Goal: Unclear

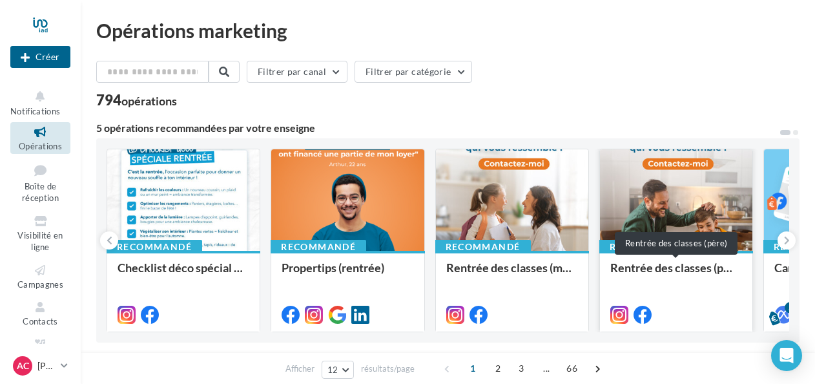
scroll to position [194, 0]
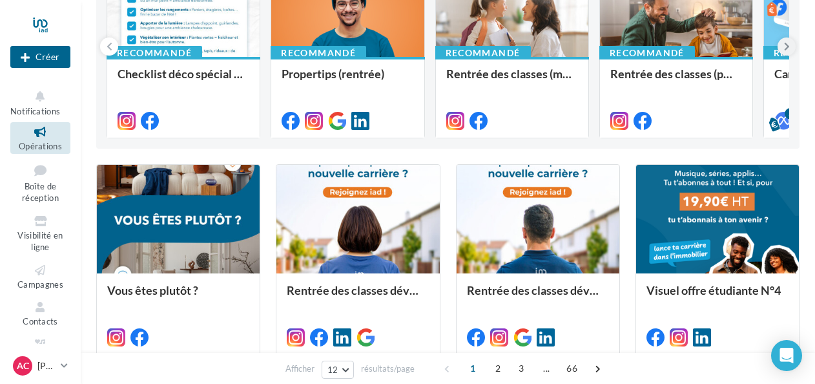
click at [790, 44] on button at bounding box center [787, 46] width 18 height 18
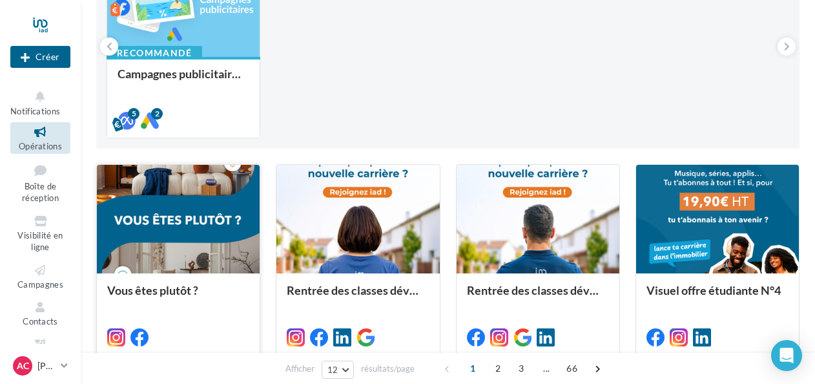
click at [142, 193] on div at bounding box center [178, 220] width 163 height 110
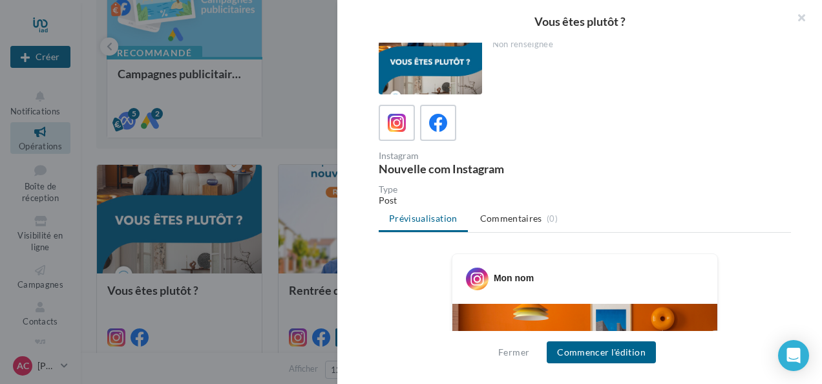
scroll to position [0, 0]
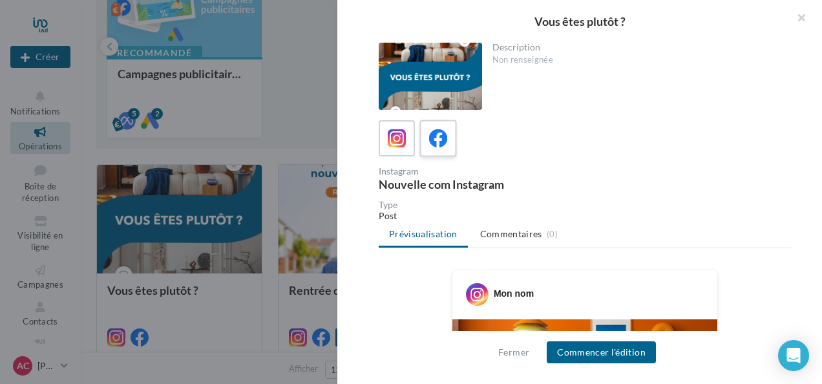
click at [441, 142] on icon at bounding box center [438, 138] width 19 height 19
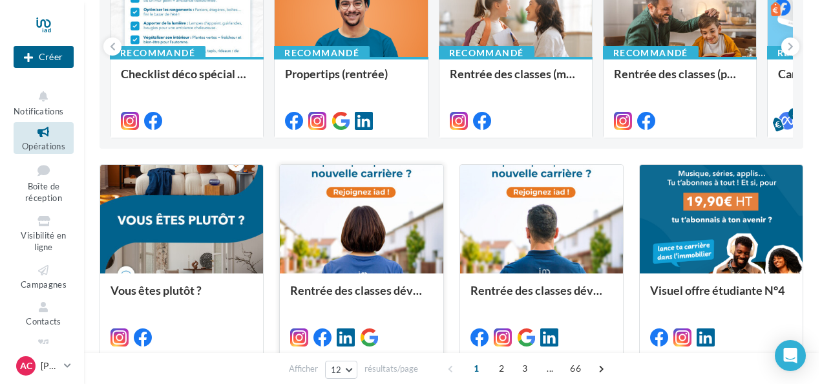
scroll to position [388, 0]
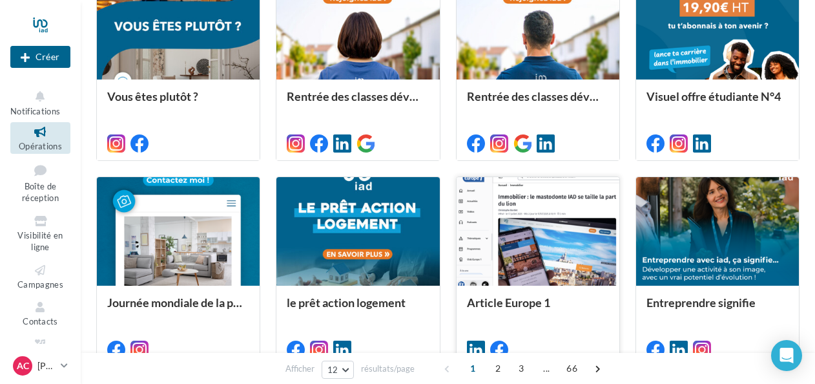
click at [512, 250] on div at bounding box center [538, 232] width 163 height 110
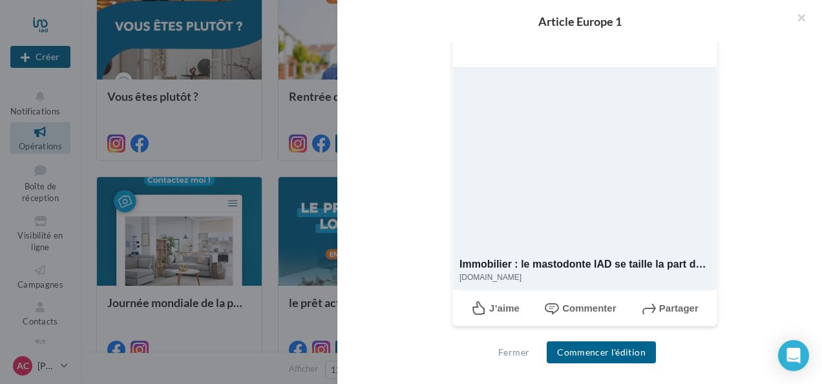
scroll to position [0, 0]
